Goal: Task Accomplishment & Management: Manage account settings

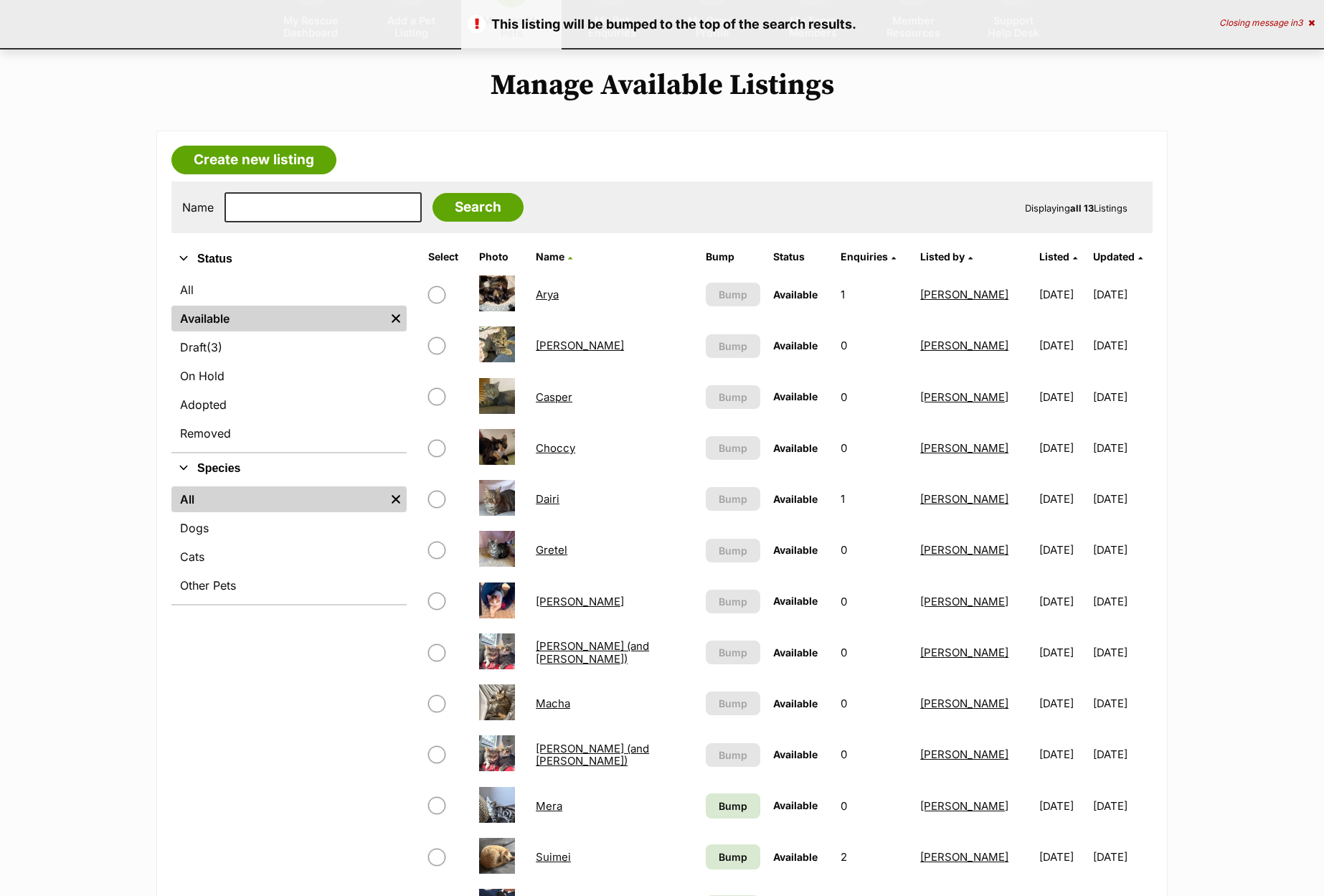
click at [719, 808] on span "Bump" at bounding box center [732, 806] width 29 height 15
click at [719, 855] on span "Bump" at bounding box center [732, 856] width 29 height 15
click at [700, 776] on td "Listing is currently queued for bumping Bump" at bounding box center [733, 754] width 66 height 50
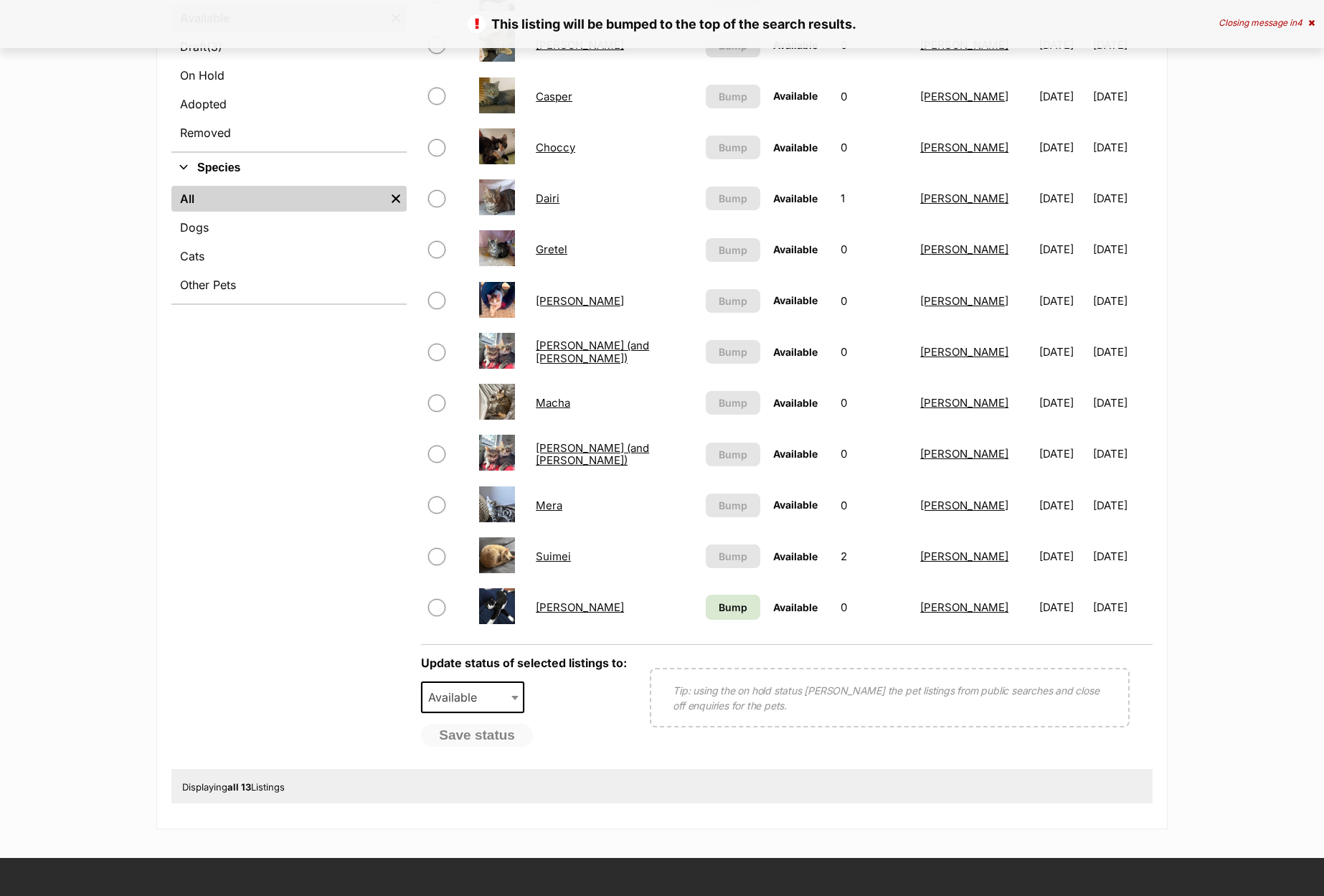
click at [706, 616] on link "Bump" at bounding box center [732, 606] width 54 height 25
click at [555, 608] on link "[PERSON_NAME]" at bounding box center [580, 607] width 88 height 14
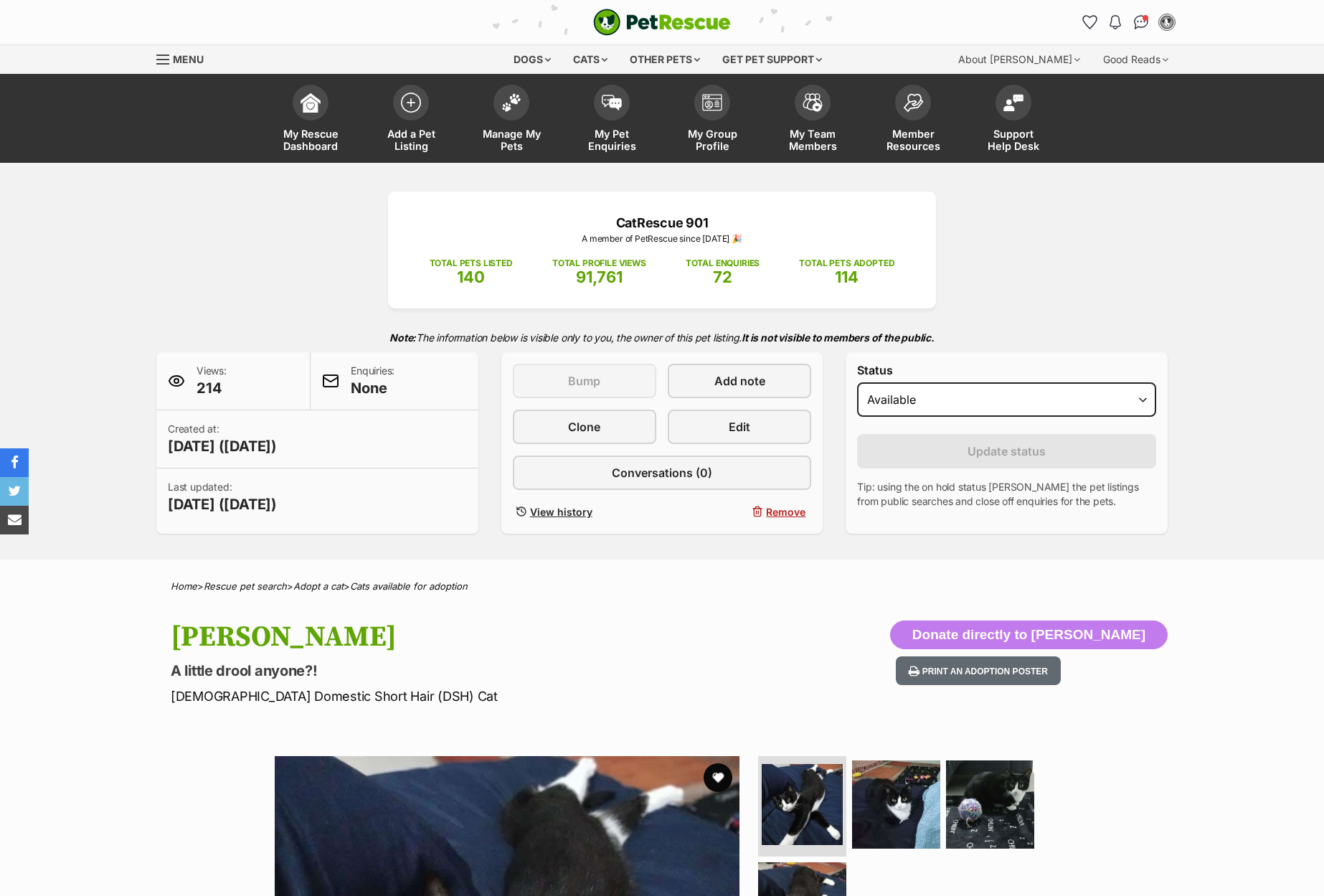
click at [750, 431] on span "Edit" at bounding box center [739, 426] width 21 height 17
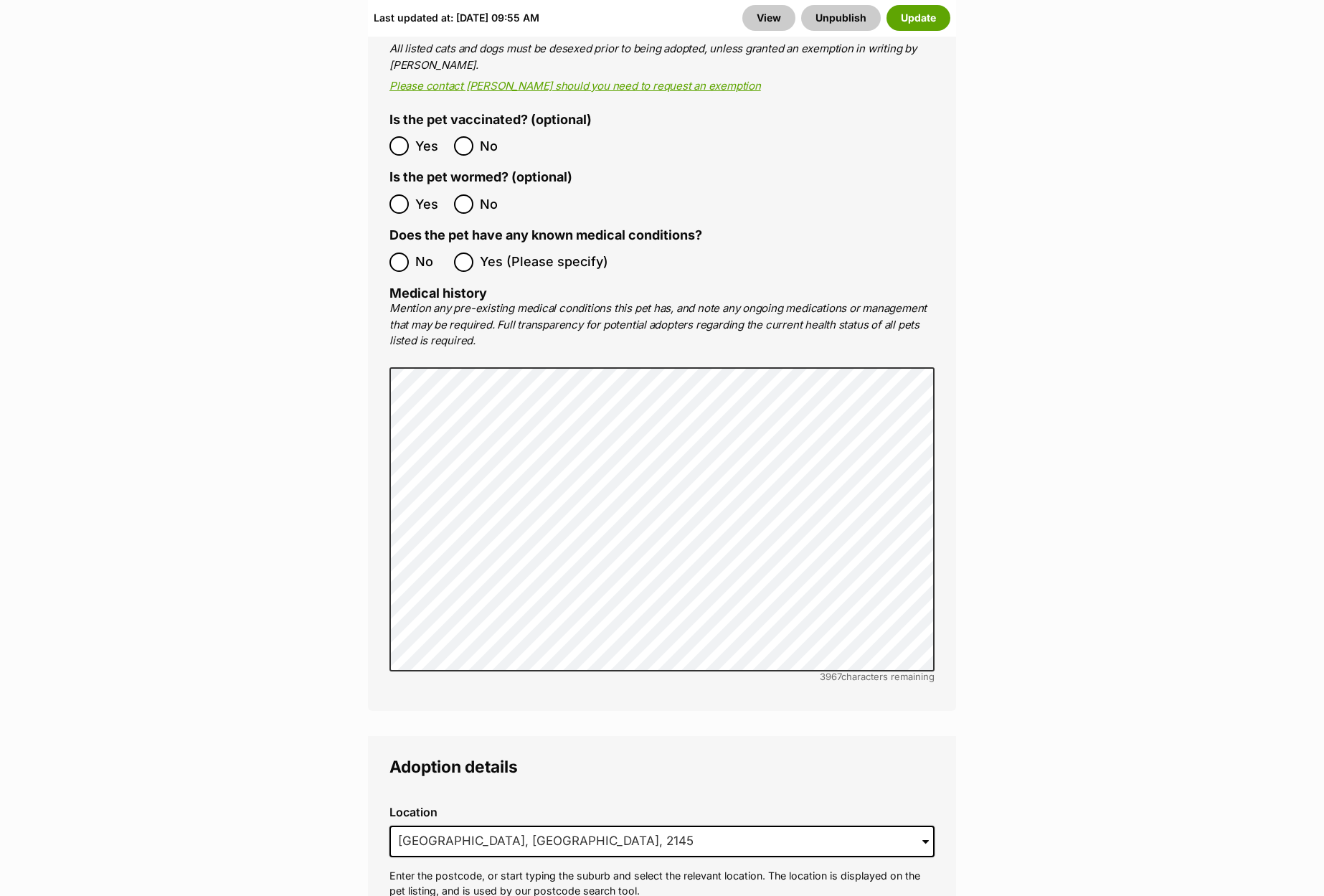
scroll to position [3148, 0]
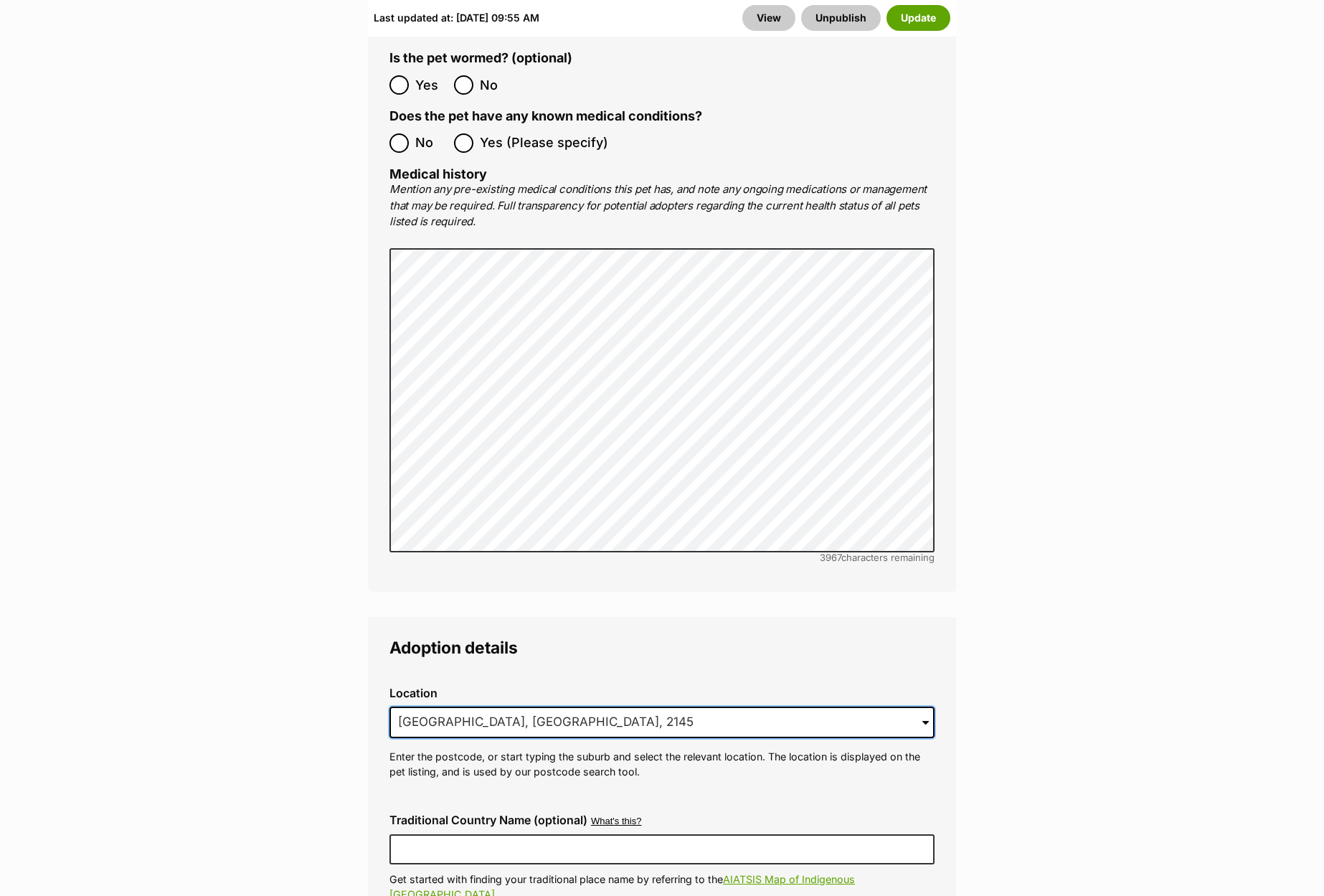
drag, startPoint x: 588, startPoint y: 646, endPoint x: 239, endPoint y: 627, distance: 349.5
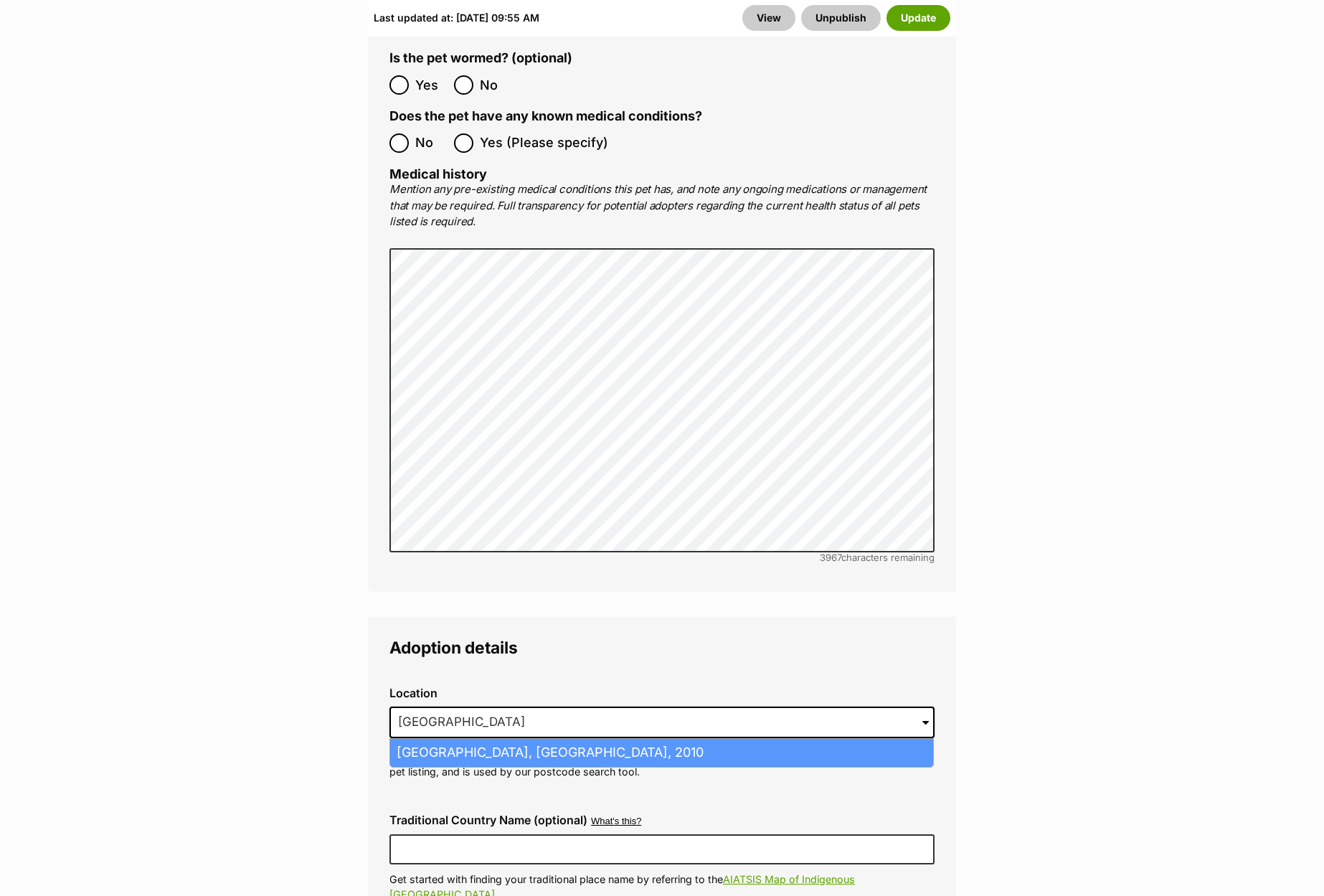
click at [414, 739] on li "Surry Hills, New South Wales, 2010" at bounding box center [662, 752] width 543 height 28
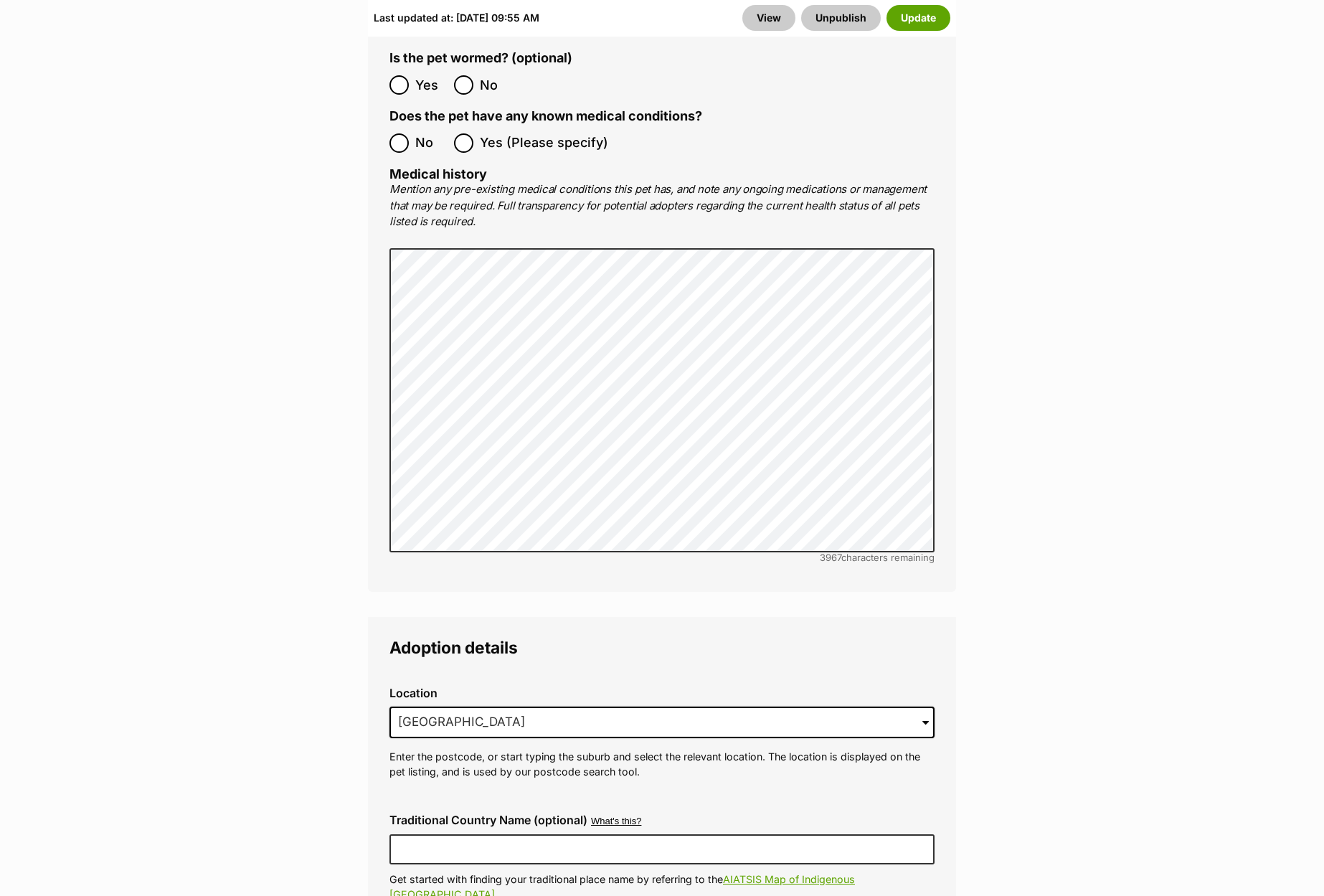
type input "Surry Hills, New South Wales, 2010"
click at [913, 17] on button "Update" at bounding box center [918, 17] width 63 height 26
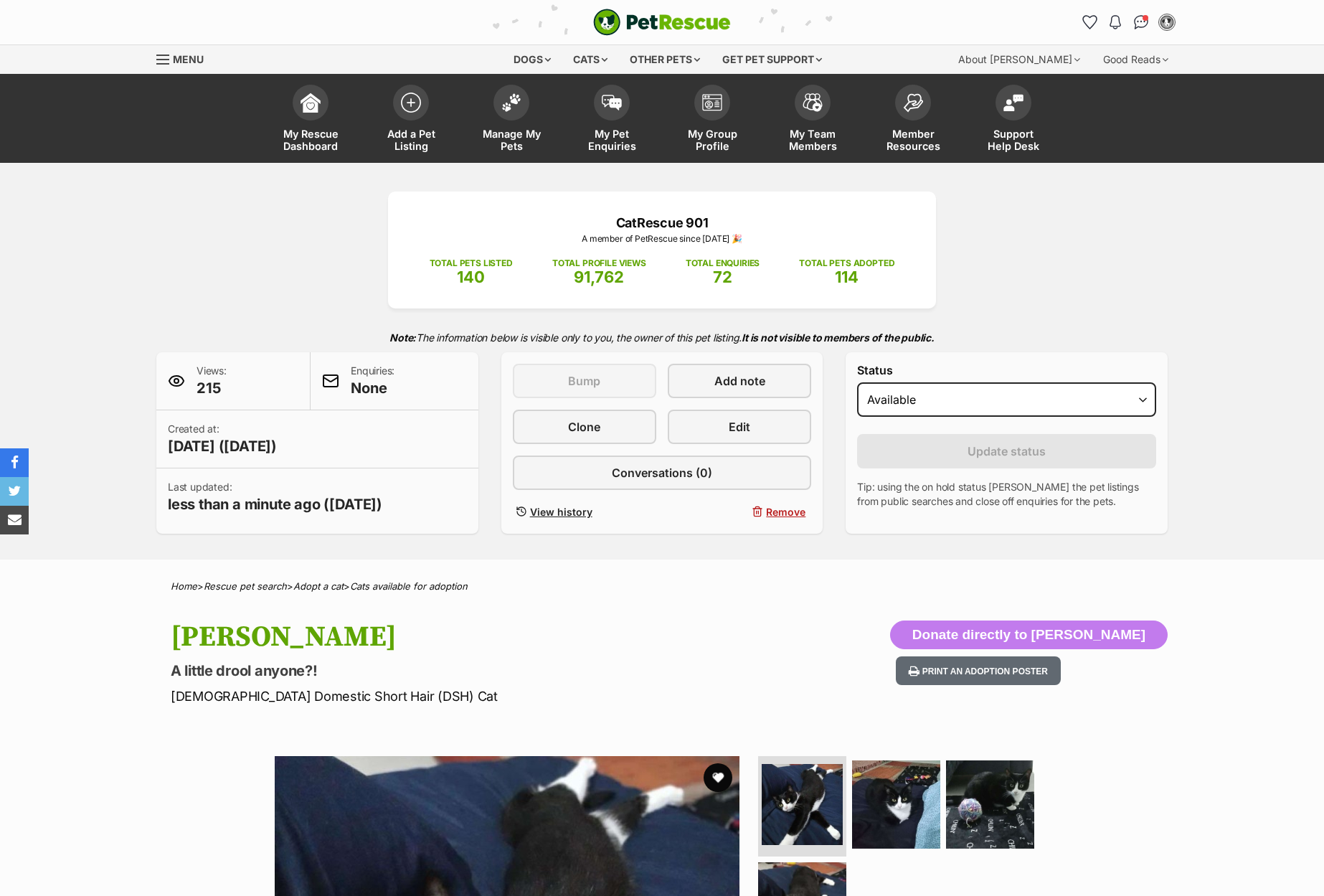
click at [515, 125] on link "Manage My Pets" at bounding box center [511, 120] width 100 height 86
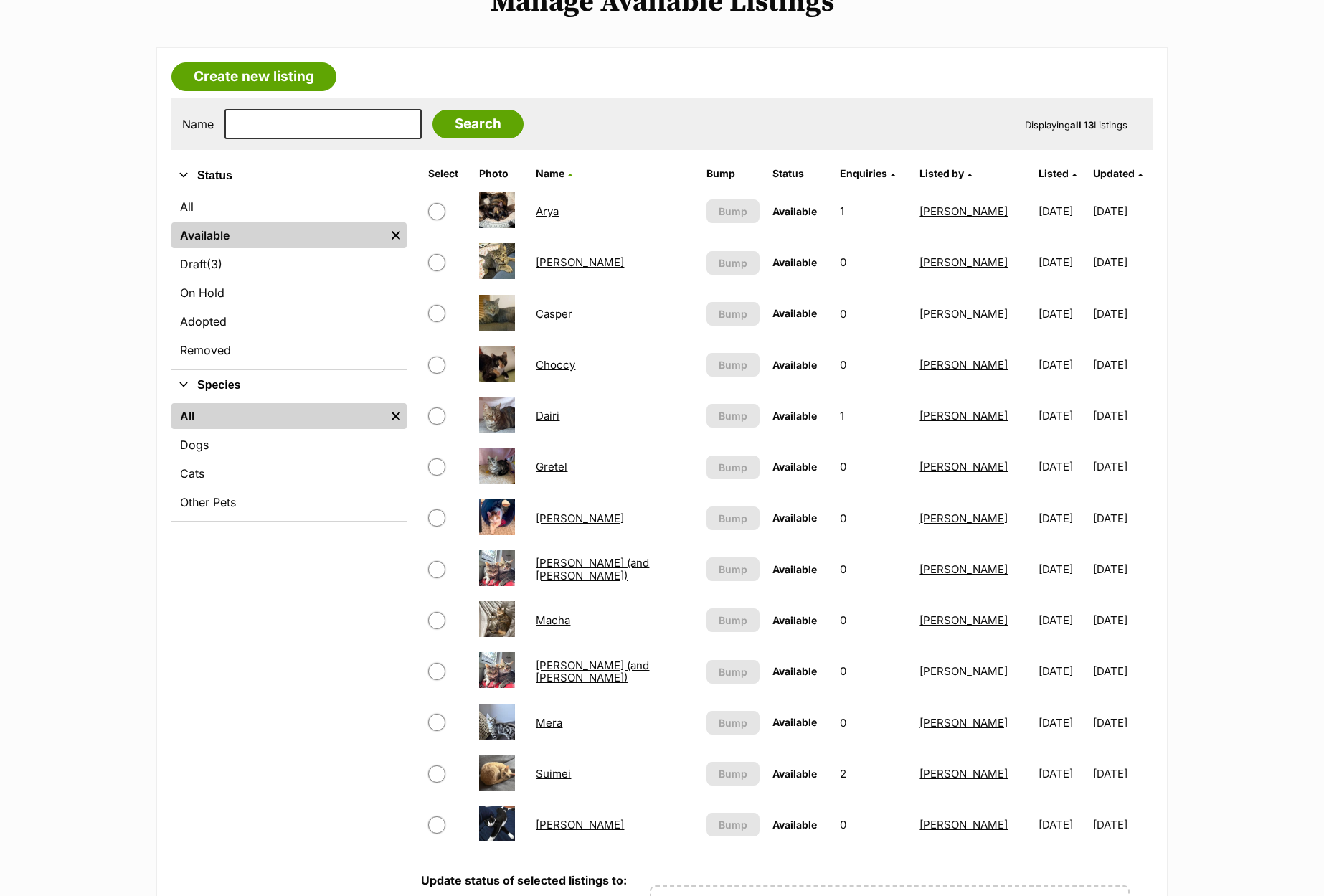
scroll to position [298, 0]
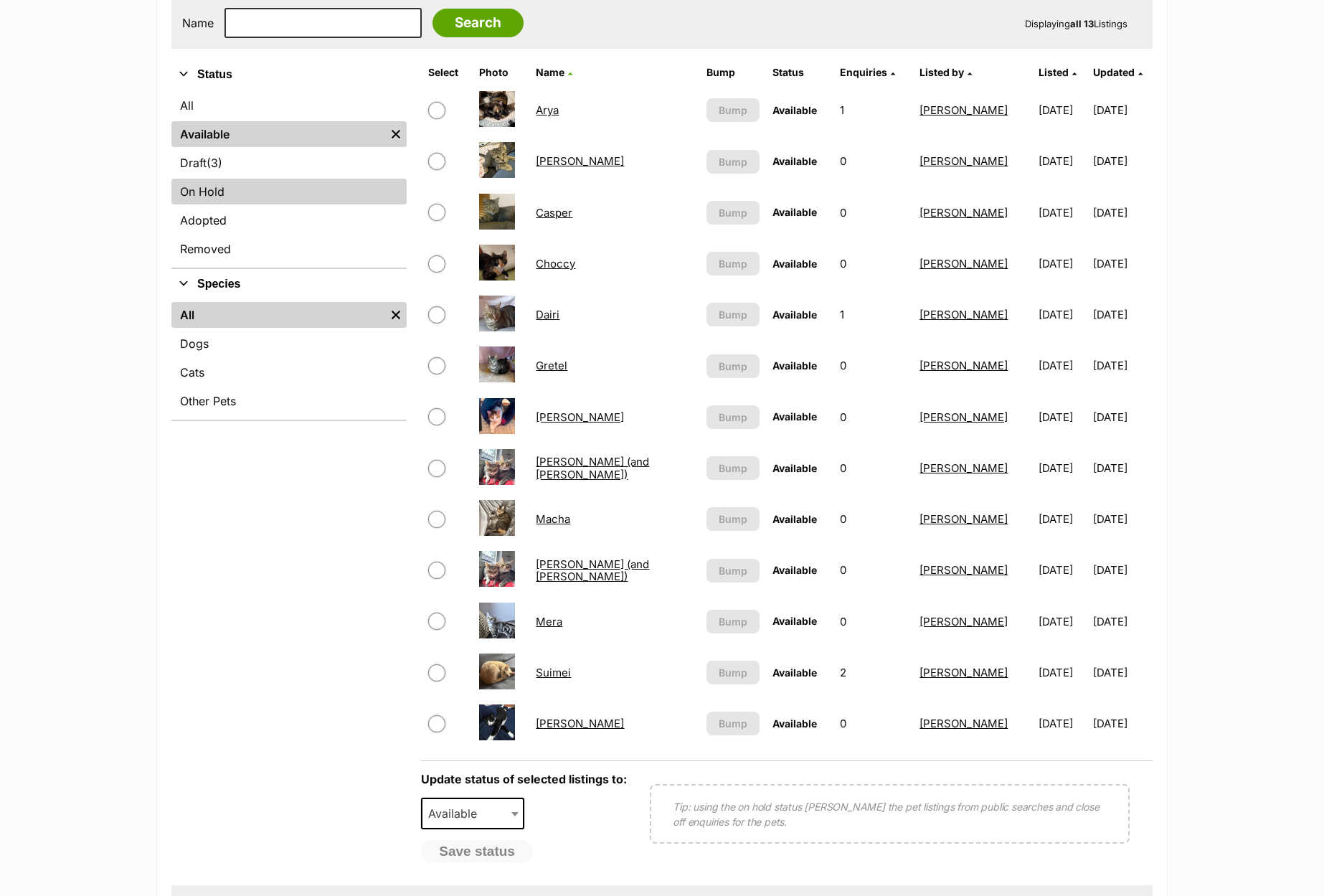
click at [211, 194] on link "On Hold" at bounding box center [289, 191] width 236 height 26
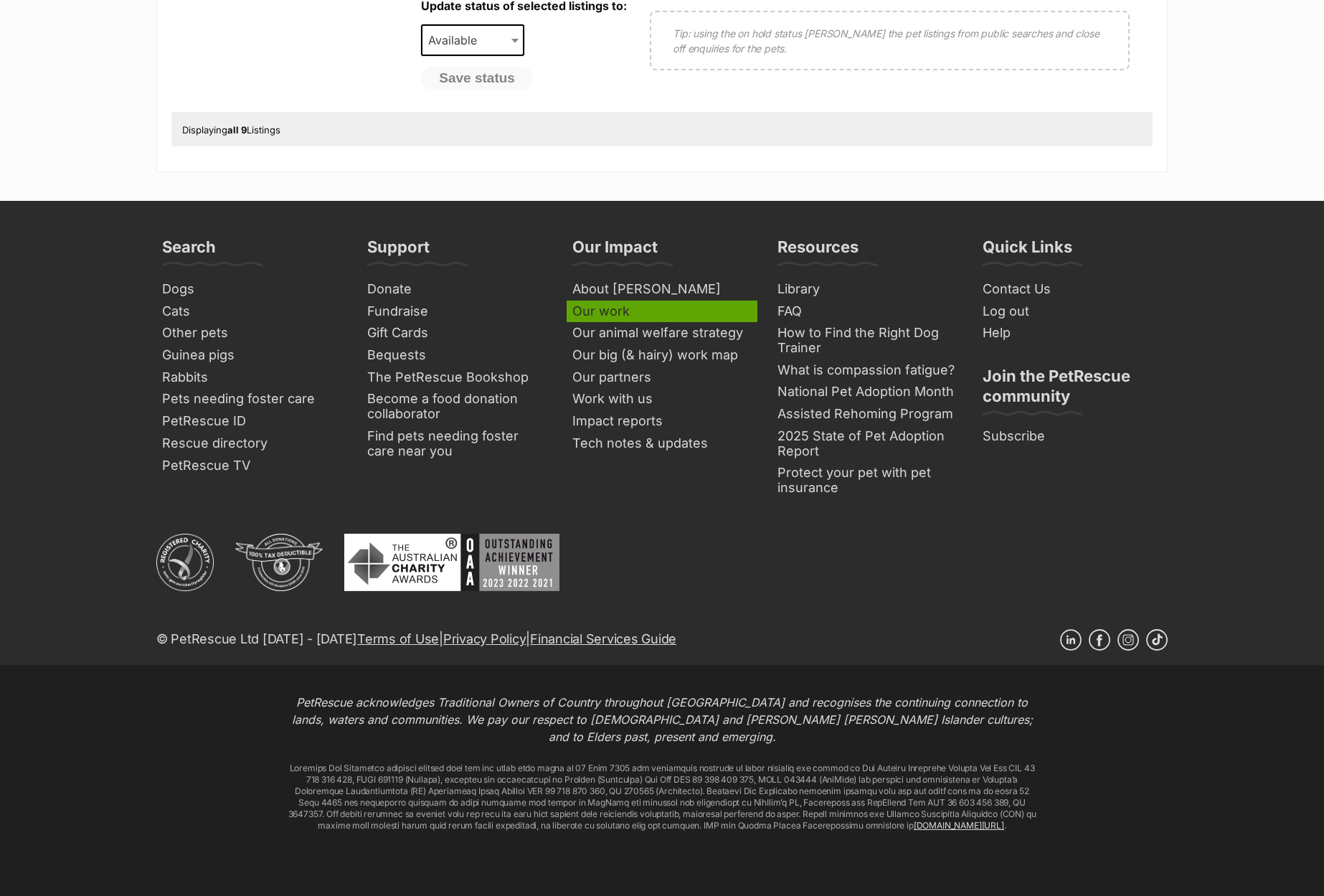
scroll to position [867, 0]
